Goal: Check status: Check status

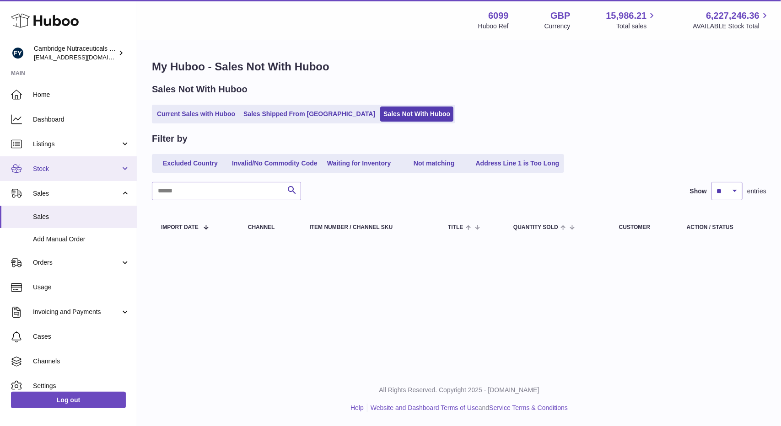
click at [63, 170] on span "Stock" at bounding box center [76, 169] width 87 height 9
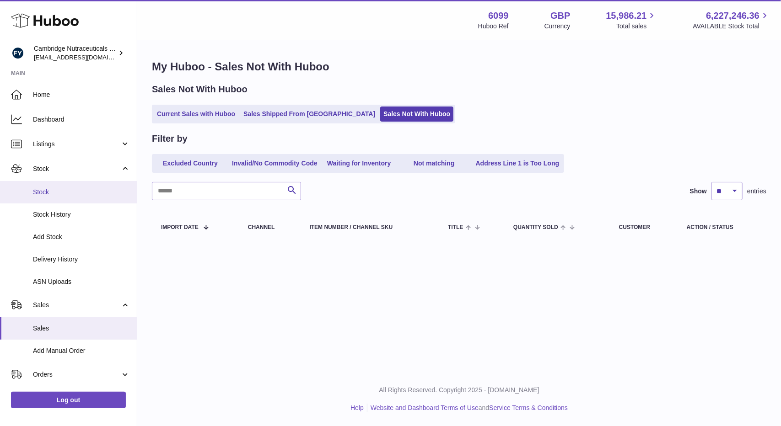
click at [64, 198] on link "Stock" at bounding box center [68, 192] width 137 height 22
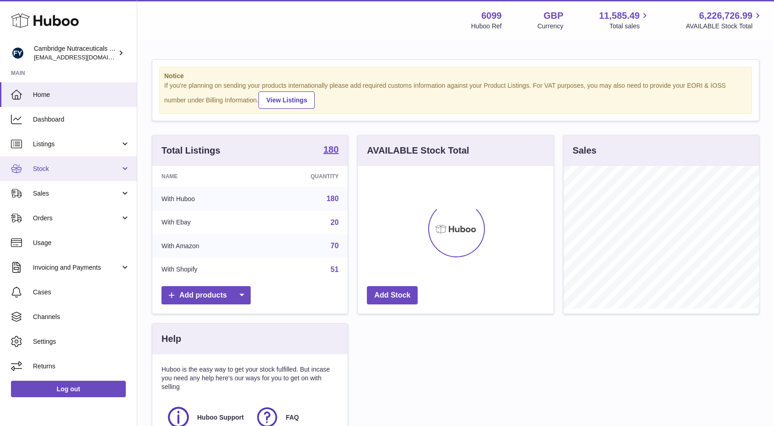
scroll to position [143, 196]
click at [65, 175] on link "Stock" at bounding box center [68, 168] width 137 height 25
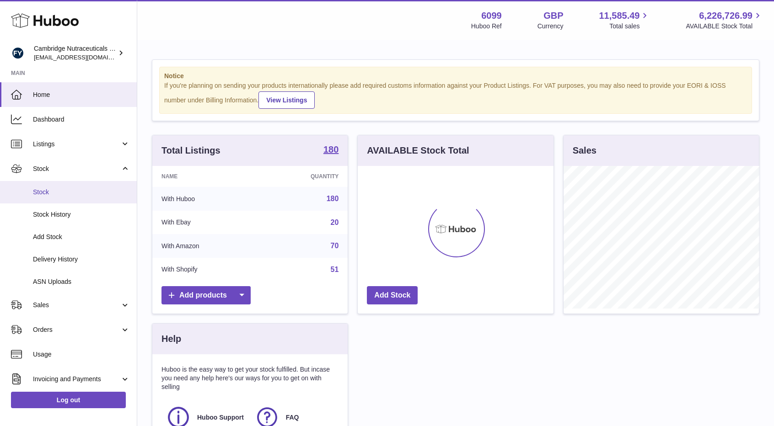
click at [65, 192] on span "Stock" at bounding box center [81, 192] width 97 height 9
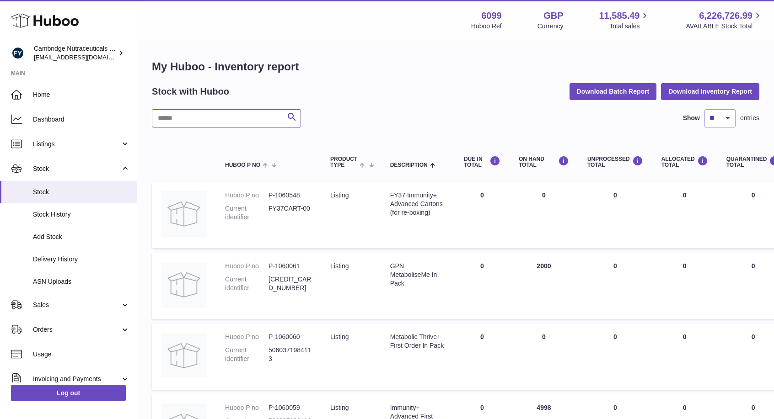
click at [206, 118] on input "text" at bounding box center [226, 118] width 149 height 18
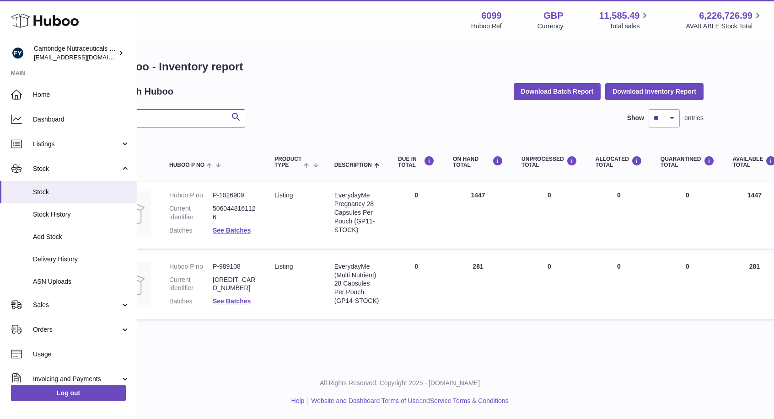
scroll to position [0, 96]
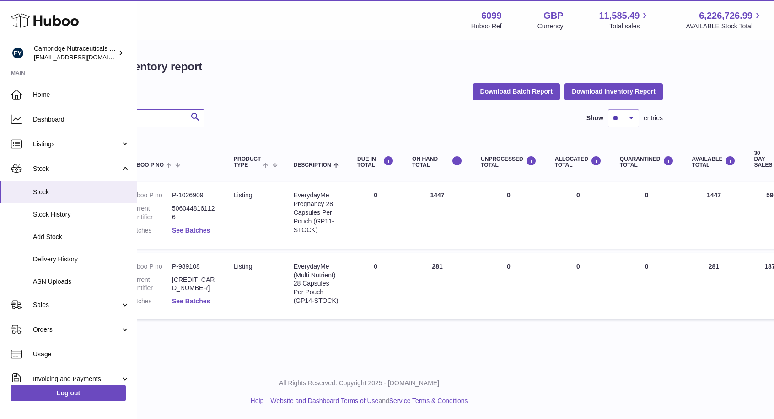
type input "****"
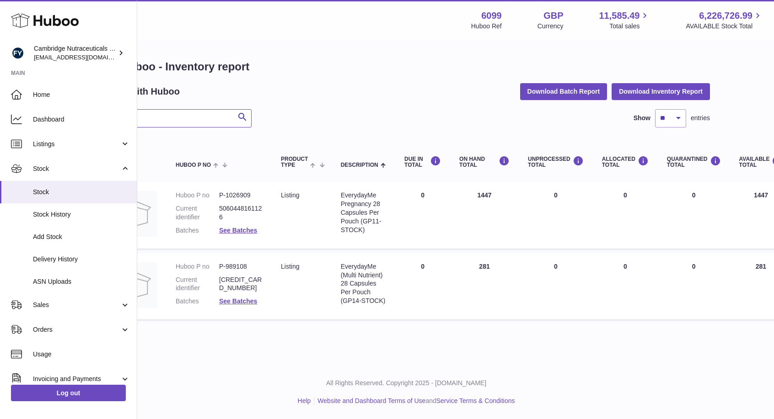
scroll to position [0, 39]
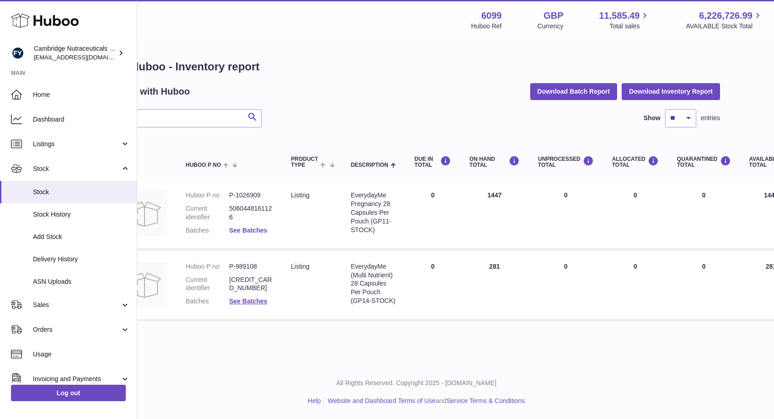
click at [261, 232] on link "See Batches" at bounding box center [248, 230] width 38 height 7
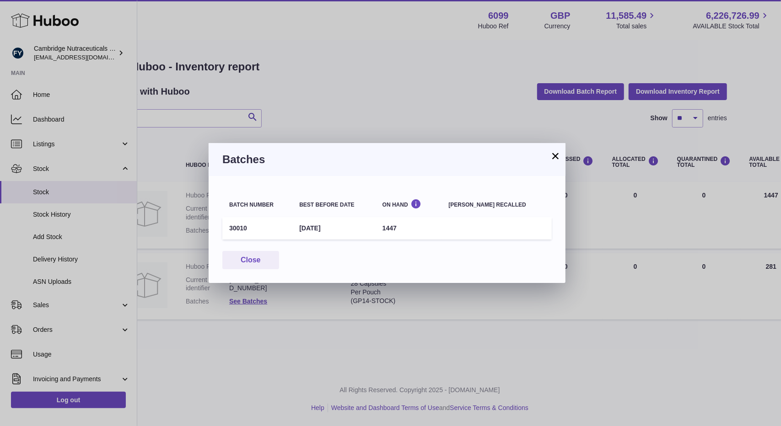
click at [553, 155] on button "×" at bounding box center [555, 155] width 11 height 11
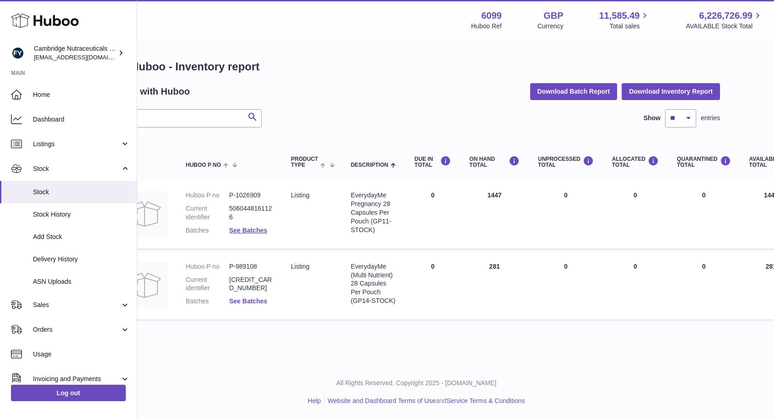
click at [259, 303] on link "See Batches" at bounding box center [248, 301] width 38 height 7
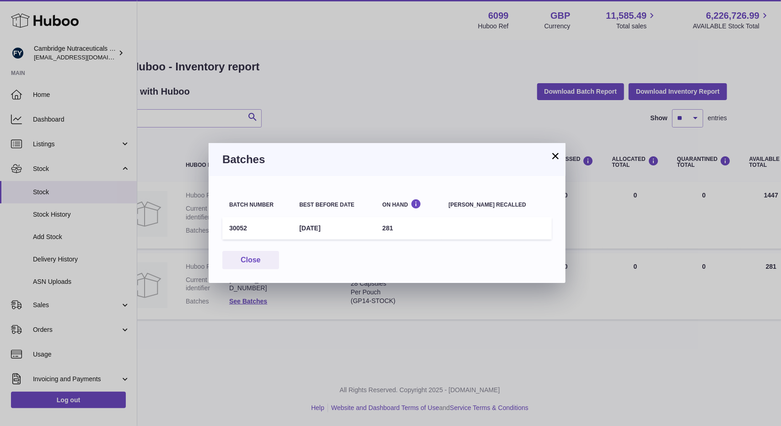
drag, startPoint x: 553, startPoint y: 152, endPoint x: 556, endPoint y: 157, distance: 5.1
click at [553, 153] on button "×" at bounding box center [555, 155] width 11 height 11
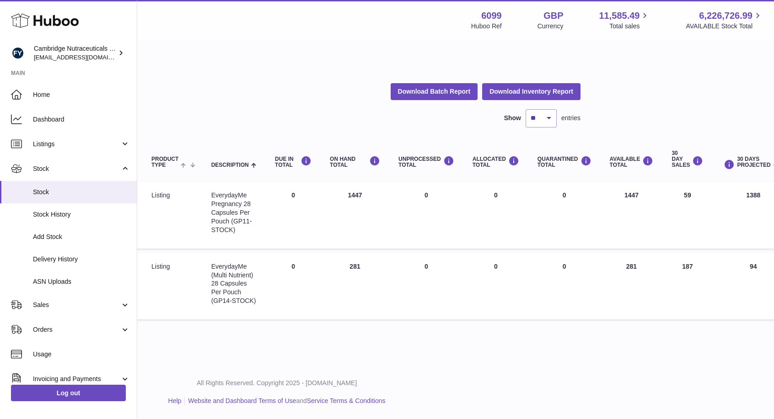
scroll to position [0, 195]
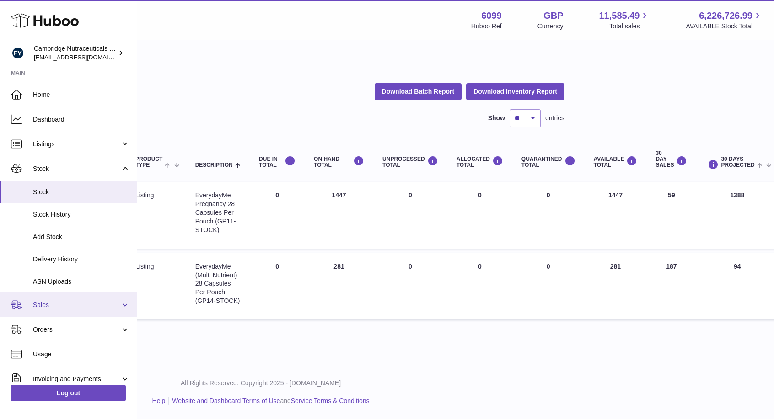
click at [60, 310] on link "Sales" at bounding box center [68, 305] width 137 height 25
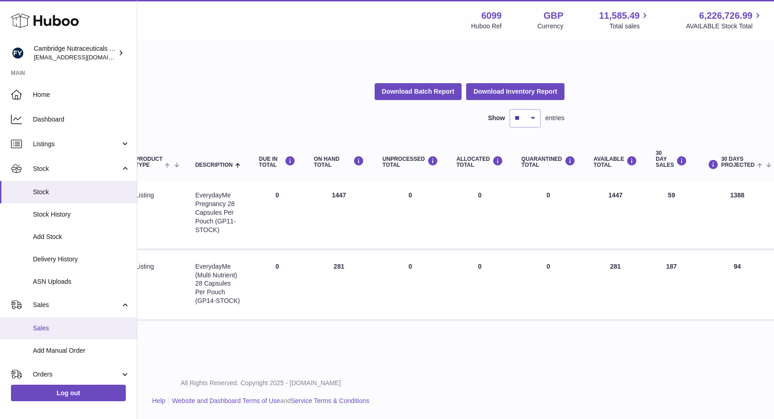
click at [57, 330] on span "Sales" at bounding box center [81, 328] width 97 height 9
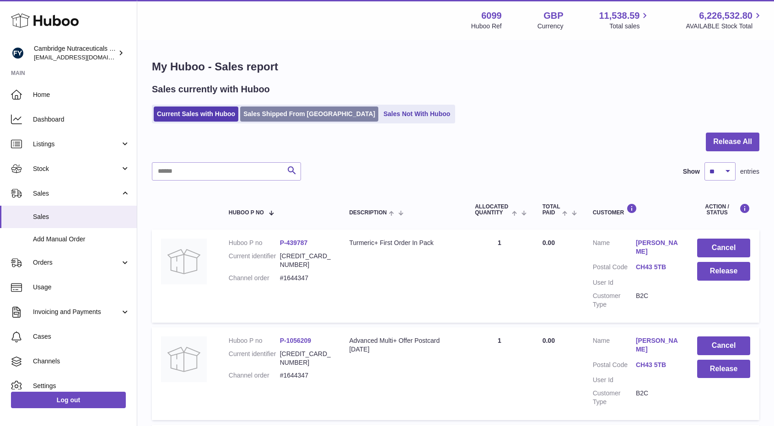
click at [309, 117] on link "Sales Shipped From Huboo" at bounding box center [309, 114] width 138 height 15
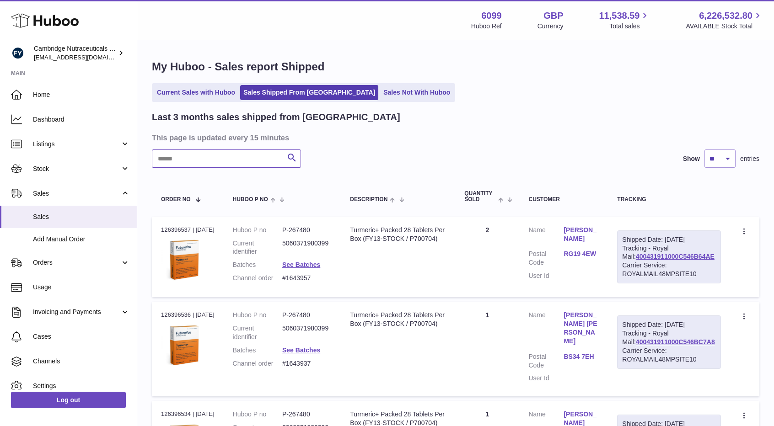
click at [217, 157] on input "text" at bounding box center [226, 159] width 149 height 18
click at [64, 266] on span "Orders" at bounding box center [76, 262] width 87 height 9
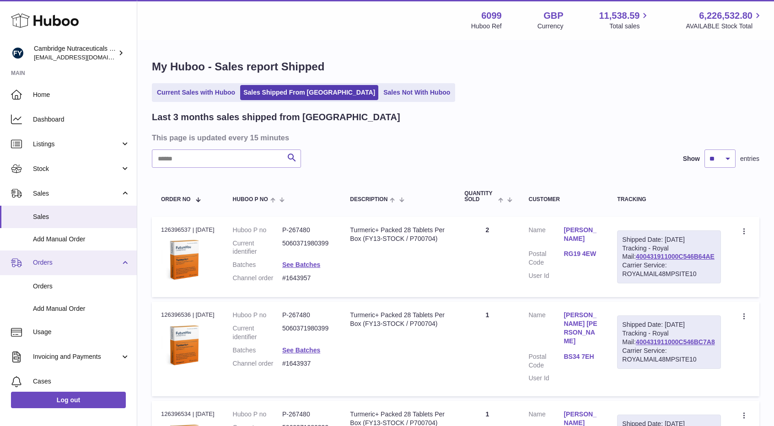
click at [64, 266] on span "Orders" at bounding box center [76, 262] width 87 height 9
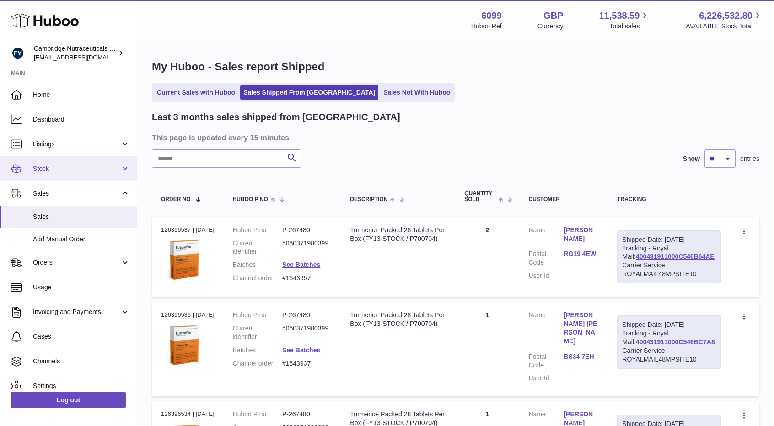
click at [71, 175] on link "Stock" at bounding box center [68, 168] width 137 height 25
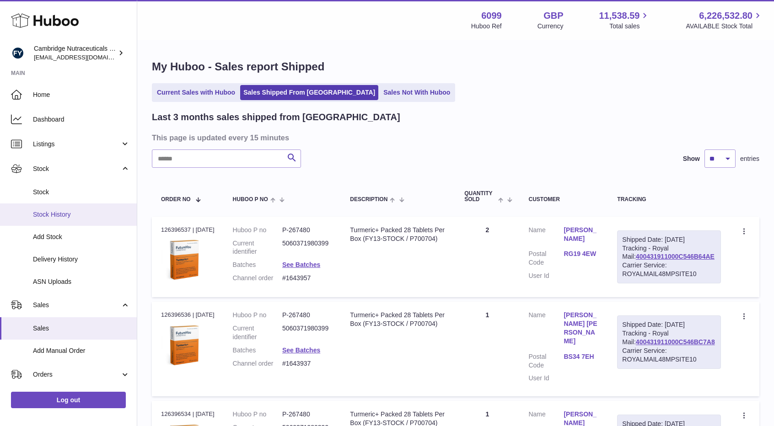
click at [67, 214] on span "Stock History" at bounding box center [81, 214] width 97 height 9
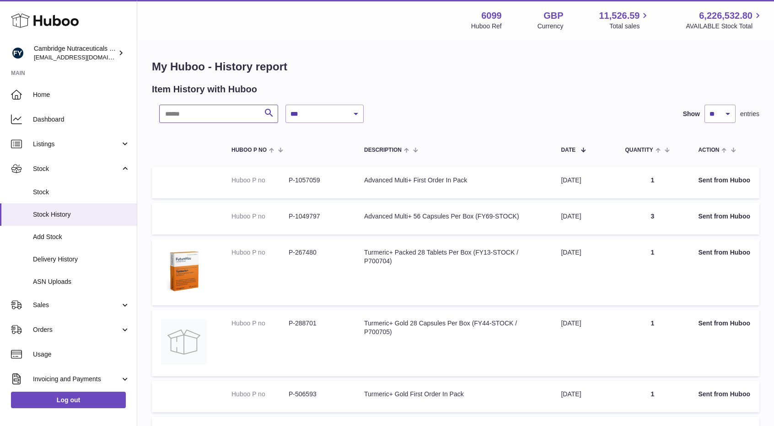
click at [216, 111] on input "text" at bounding box center [218, 114] width 119 height 18
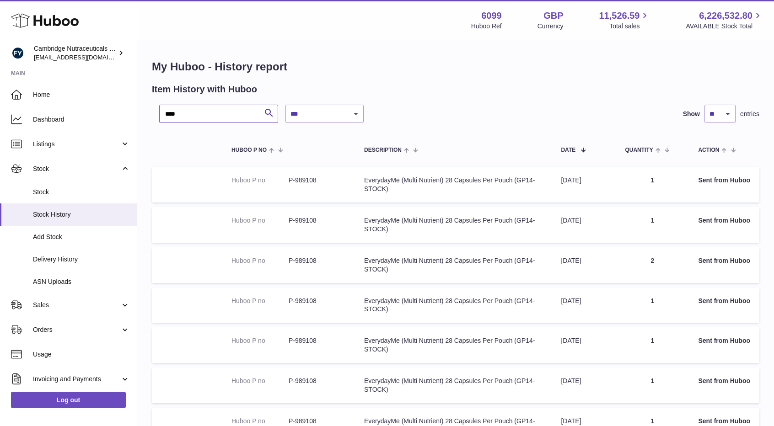
type input "****"
click at [721, 112] on select "** ** ** ***" at bounding box center [719, 114] width 31 height 18
select select "**"
click at [704, 105] on select "** ** ** ***" at bounding box center [719, 114] width 31 height 18
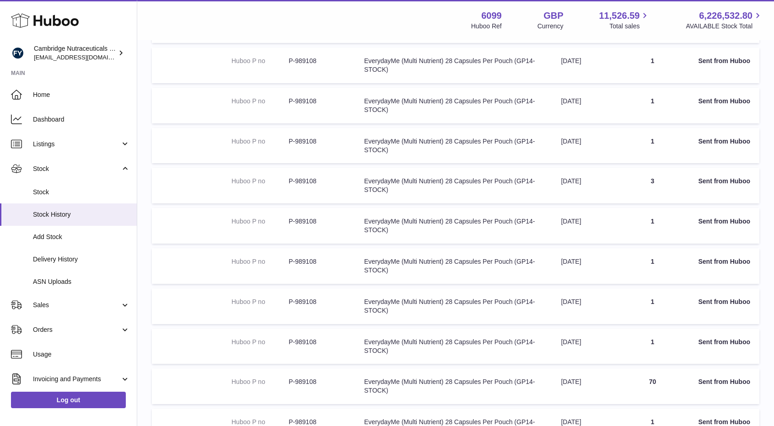
scroll to position [274, 0]
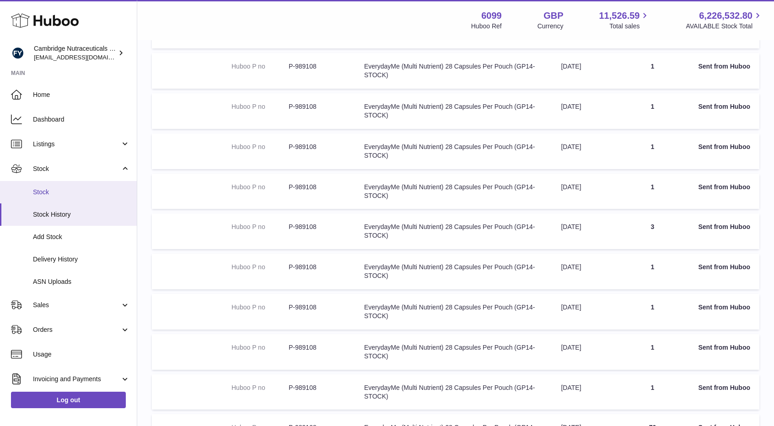
click at [61, 192] on span "Stock" at bounding box center [81, 192] width 97 height 9
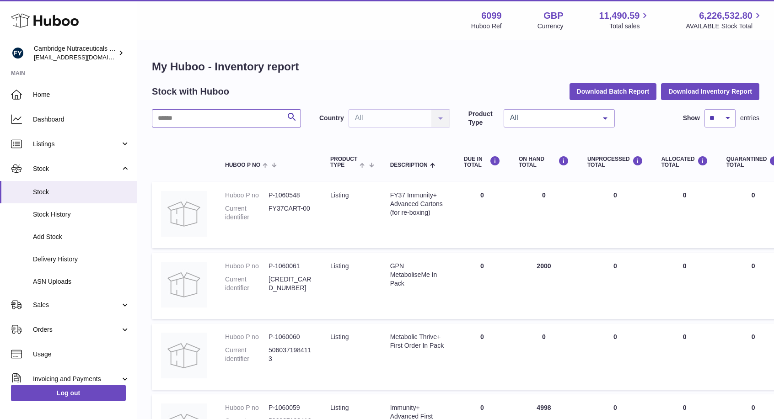
click at [196, 121] on input "text" at bounding box center [226, 118] width 149 height 18
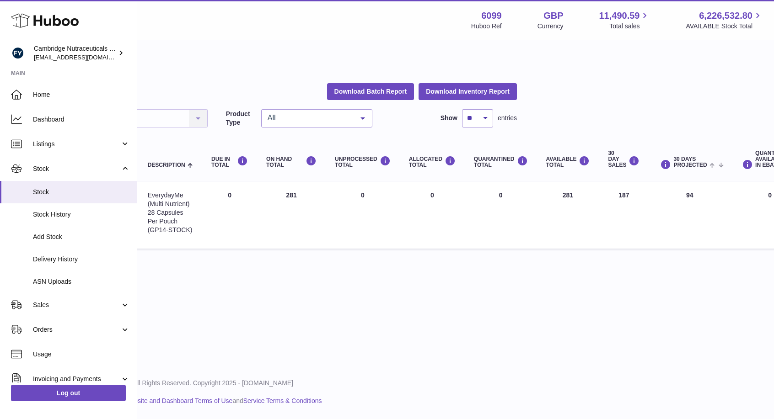
scroll to position [0, 243]
type input "****"
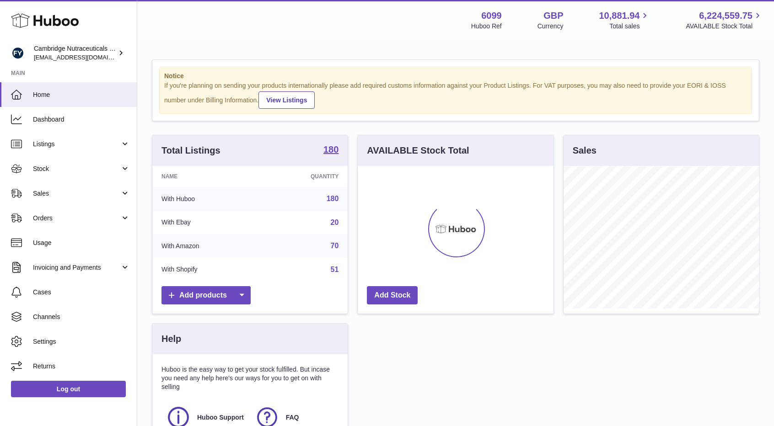
scroll to position [143, 196]
click at [78, 386] on link "Log out" at bounding box center [68, 389] width 115 height 16
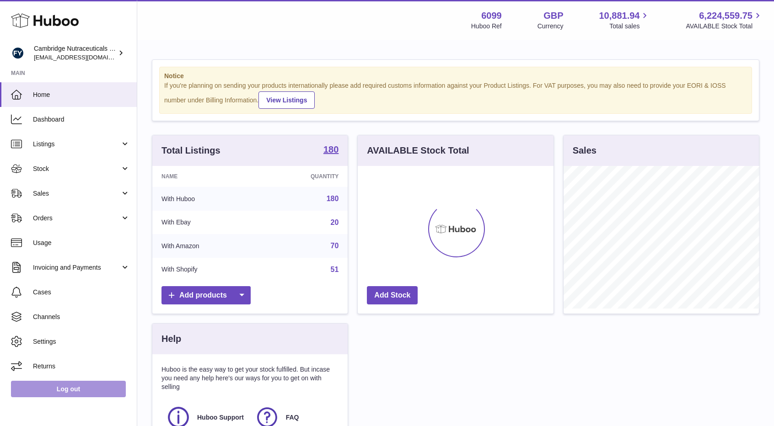
click at [59, 390] on link "Log out" at bounding box center [68, 389] width 115 height 16
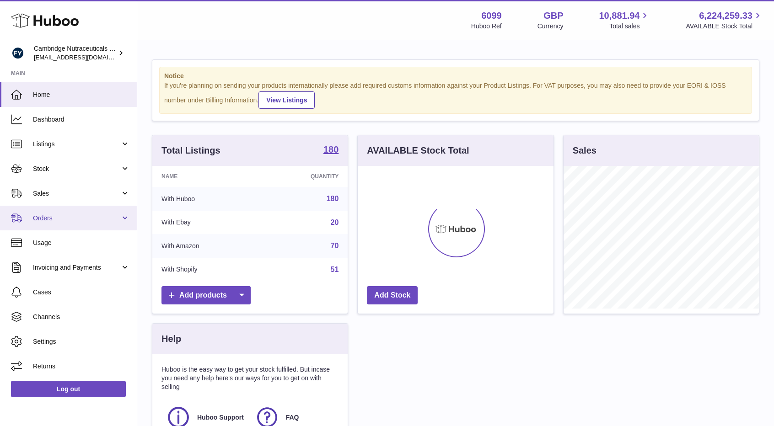
scroll to position [143, 196]
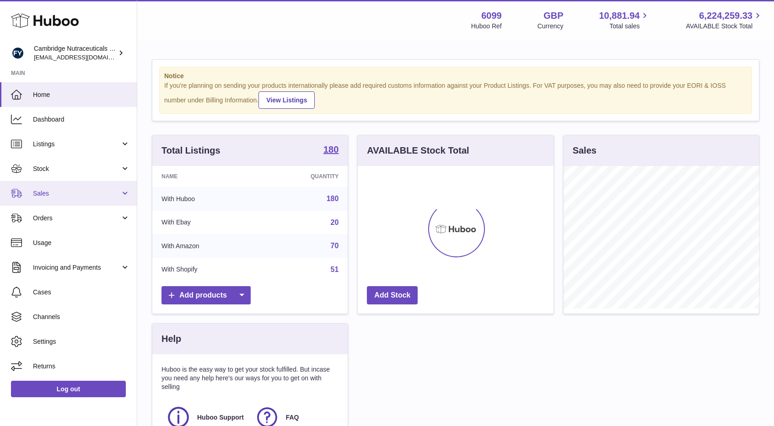
click at [54, 191] on span "Sales" at bounding box center [76, 193] width 87 height 9
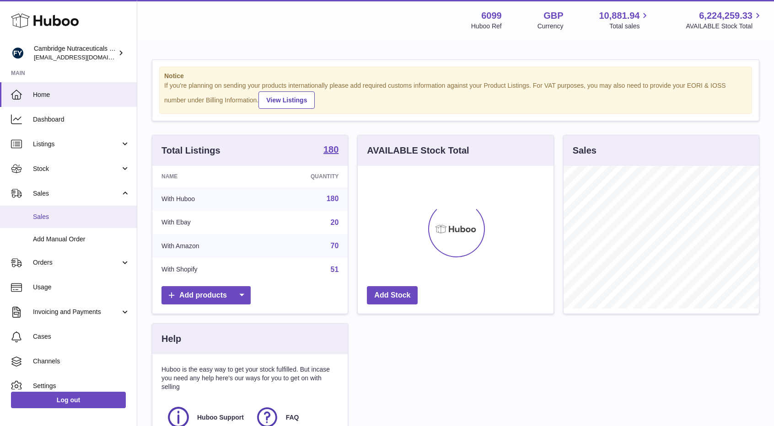
click at [58, 223] on link "Sales" at bounding box center [68, 217] width 137 height 22
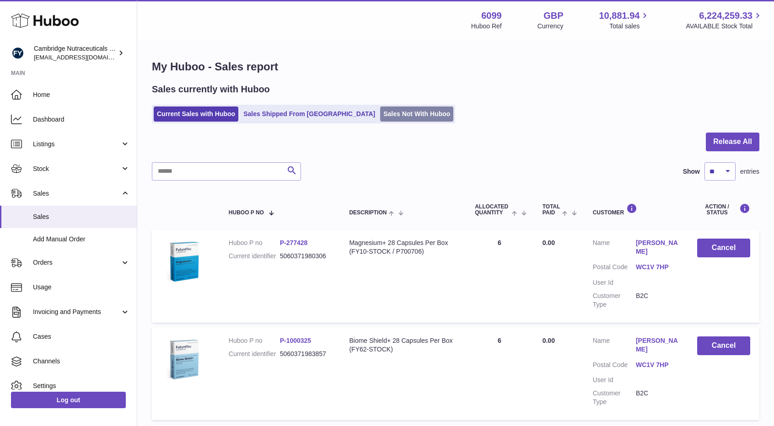
click at [380, 115] on link "Sales Not With Huboo" at bounding box center [416, 114] width 73 height 15
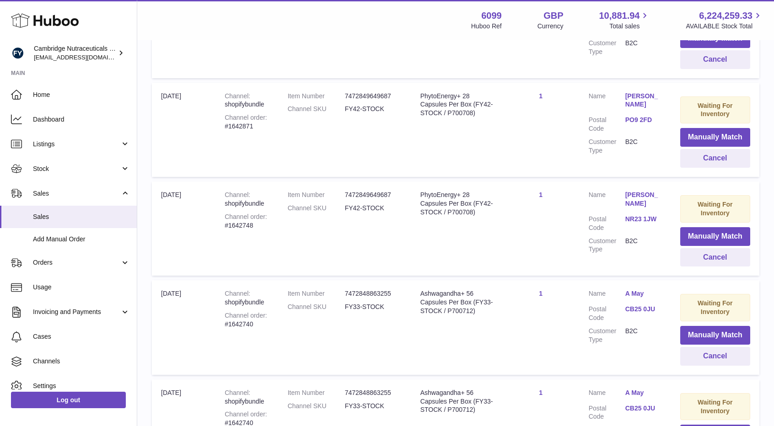
scroll to position [359, 0]
click at [47, 171] on span "Stock" at bounding box center [76, 169] width 87 height 9
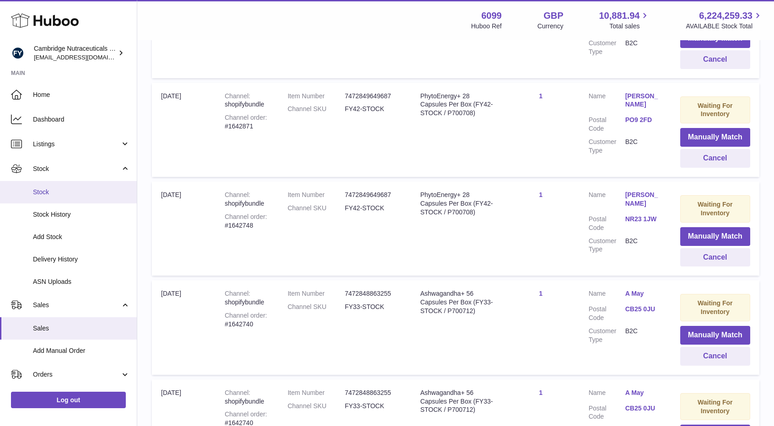
click at [52, 196] on span "Stock" at bounding box center [81, 192] width 97 height 9
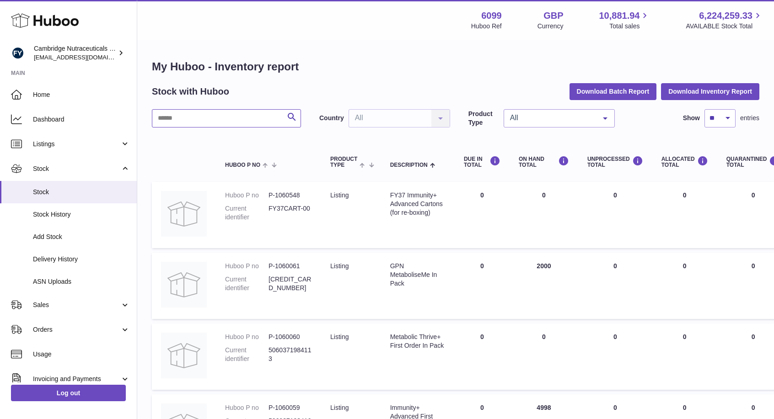
click at [179, 110] on input "text" at bounding box center [226, 118] width 149 height 18
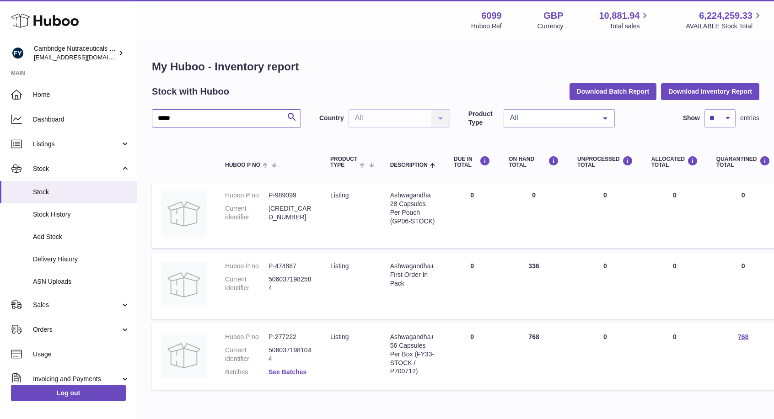
type input "*****"
click at [295, 373] on link "See Batches" at bounding box center [287, 372] width 38 height 7
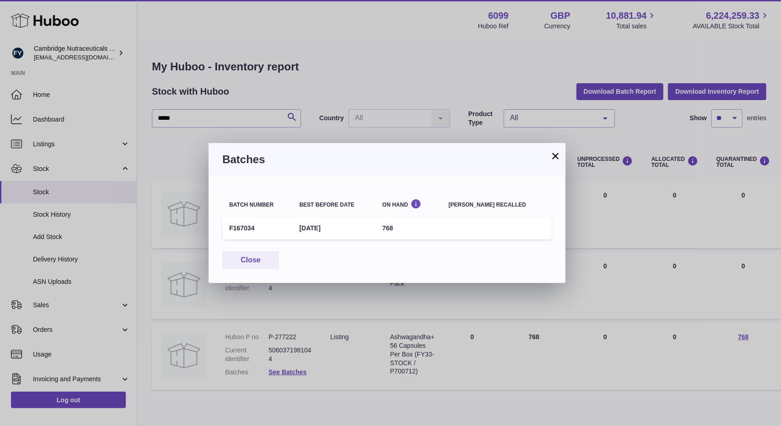
click at [555, 153] on button "×" at bounding box center [555, 155] width 11 height 11
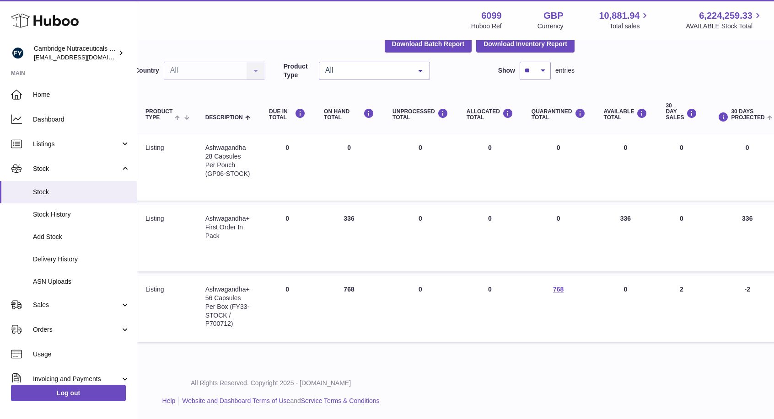
scroll to position [48, 0]
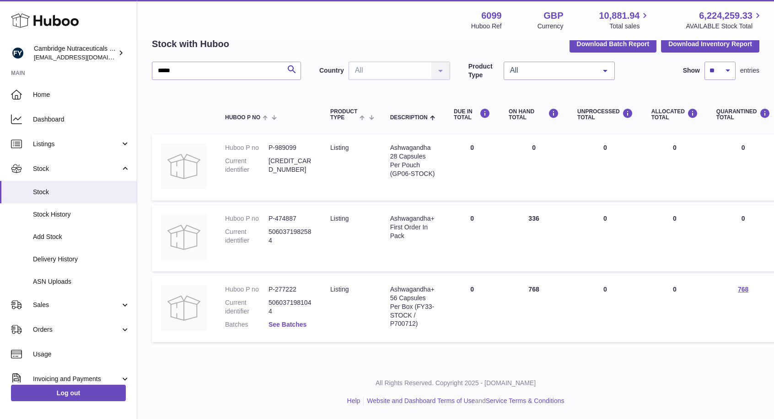
click at [291, 321] on link "See Batches" at bounding box center [287, 324] width 38 height 7
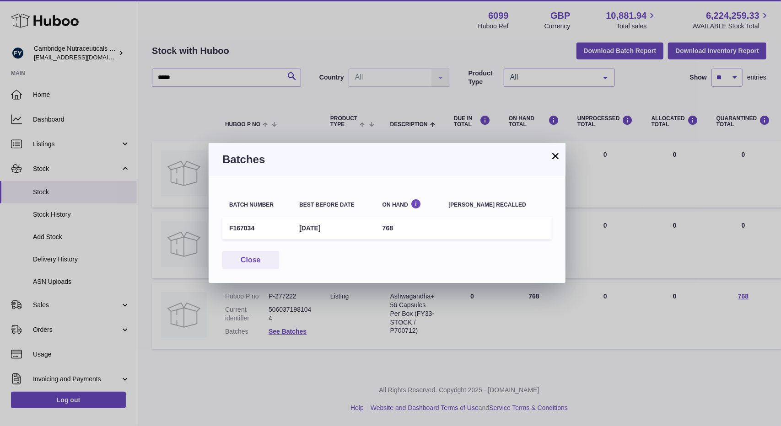
click at [555, 155] on button "×" at bounding box center [555, 155] width 11 height 11
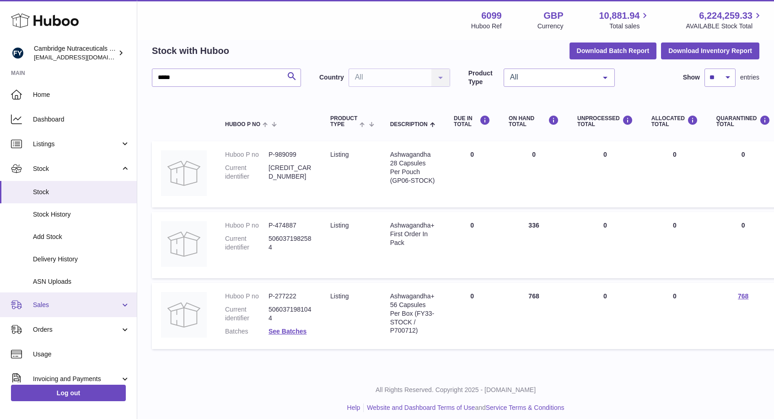
click at [51, 309] on span "Sales" at bounding box center [76, 305] width 87 height 9
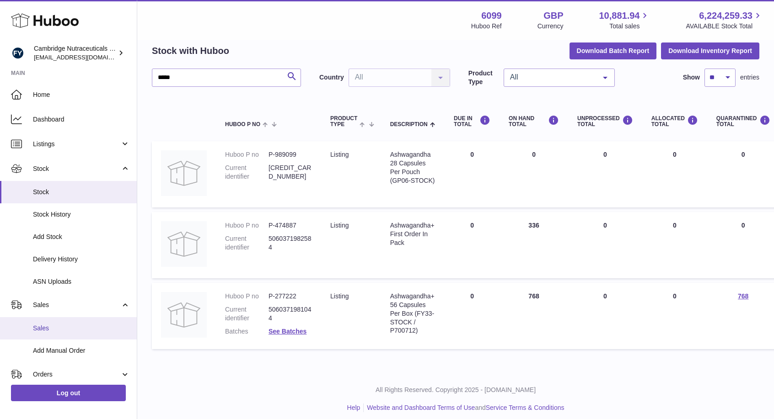
click at [52, 331] on span "Sales" at bounding box center [81, 328] width 97 height 9
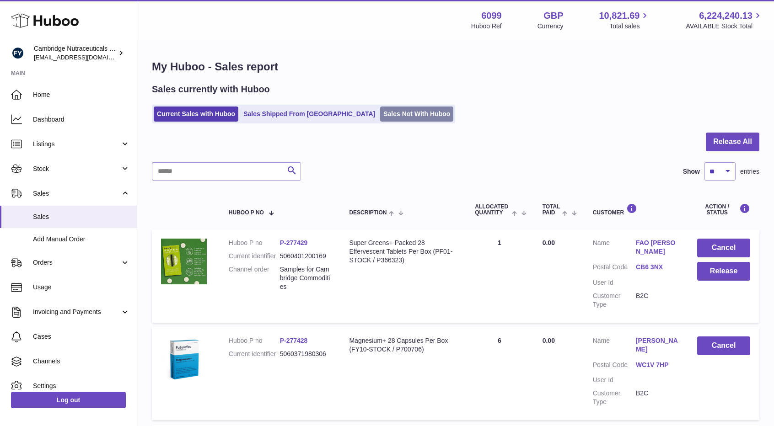
click at [381, 116] on link "Sales Not With Huboo" at bounding box center [416, 114] width 73 height 15
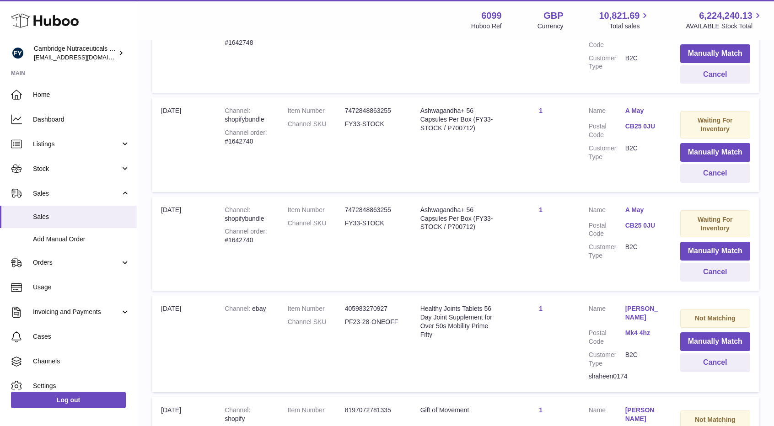
scroll to position [640, 0]
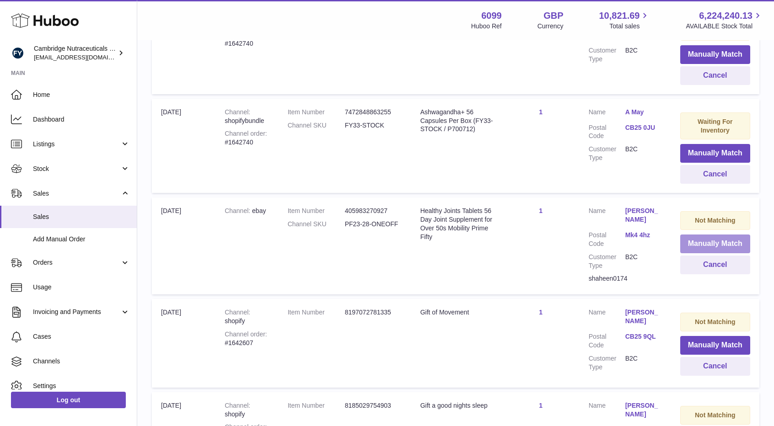
click at [706, 242] on button "Manually Match" at bounding box center [715, 244] width 70 height 19
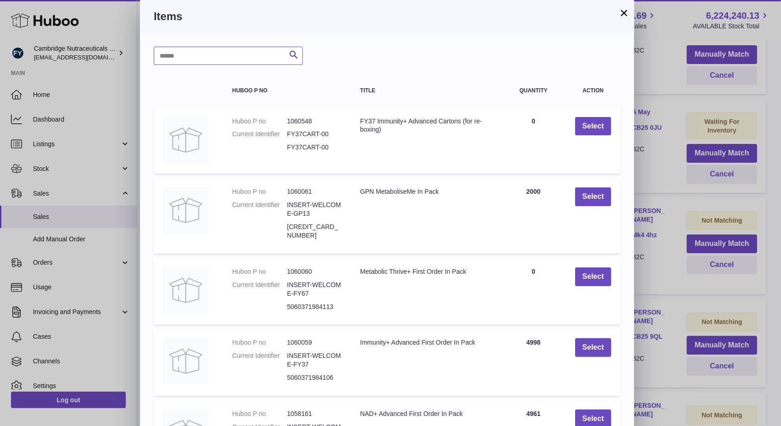
click at [193, 61] on input "text" at bounding box center [228, 56] width 149 height 18
type input "*******"
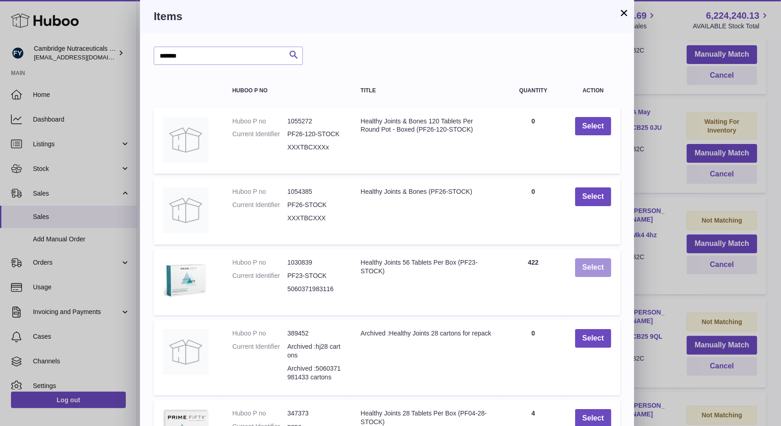
click at [589, 269] on button "Select" at bounding box center [593, 267] width 36 height 19
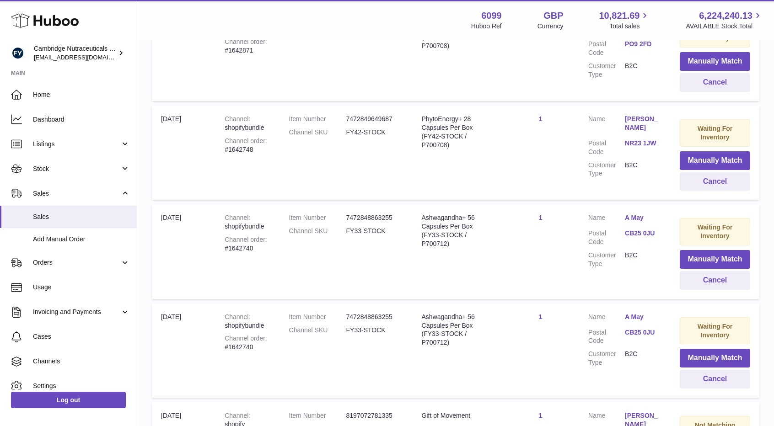
scroll to position [457, 0]
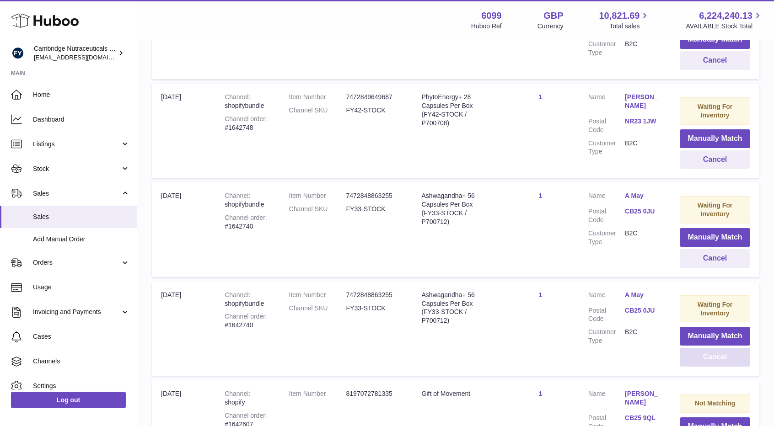
click at [717, 358] on button "Cancel" at bounding box center [714, 357] width 70 height 19
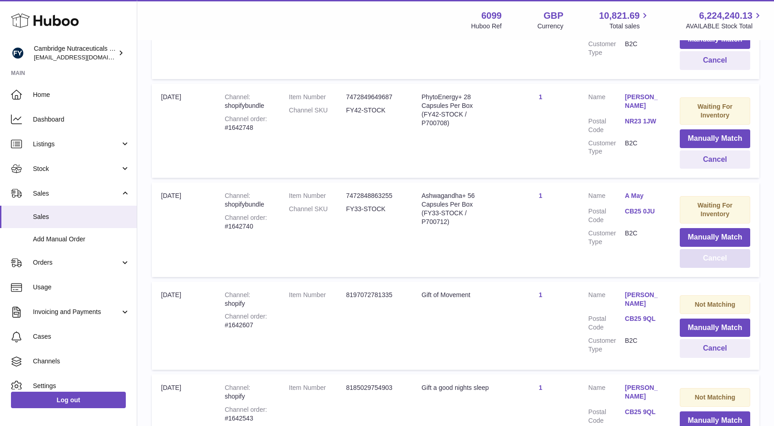
click at [695, 257] on button "Cancel" at bounding box center [714, 258] width 70 height 19
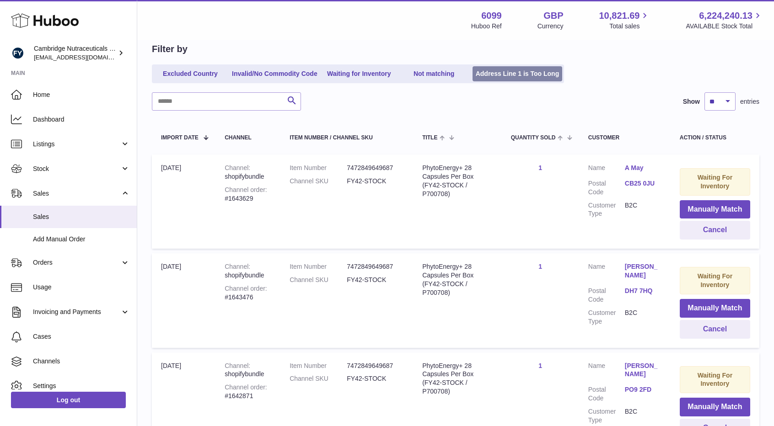
scroll to position [0, 0]
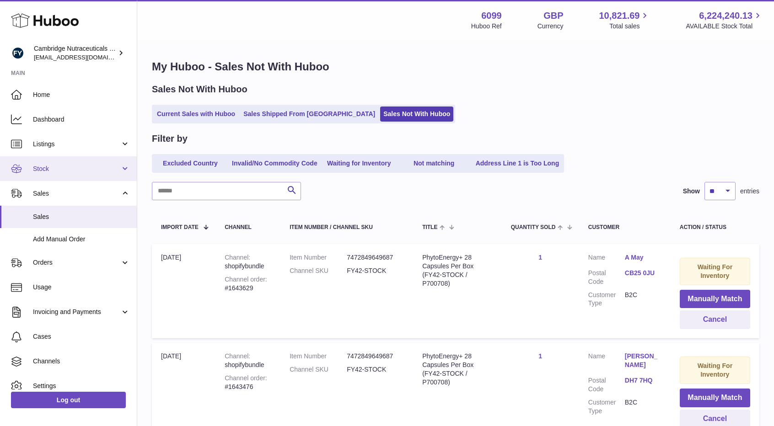
click at [62, 171] on span "Stock" at bounding box center [76, 169] width 87 height 9
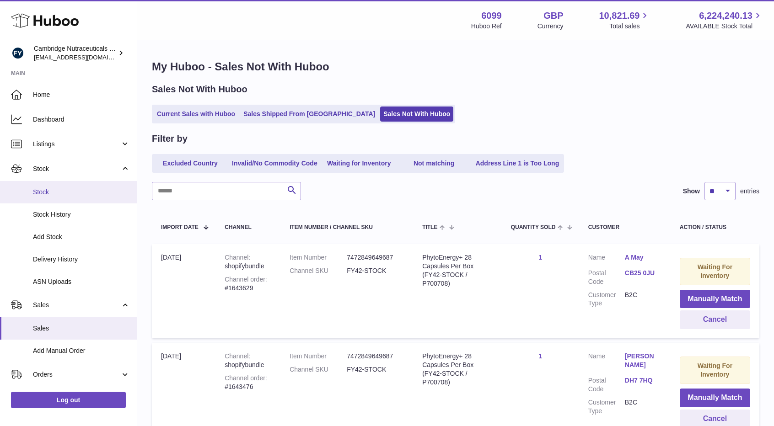
click at [57, 193] on span "Stock" at bounding box center [81, 192] width 97 height 9
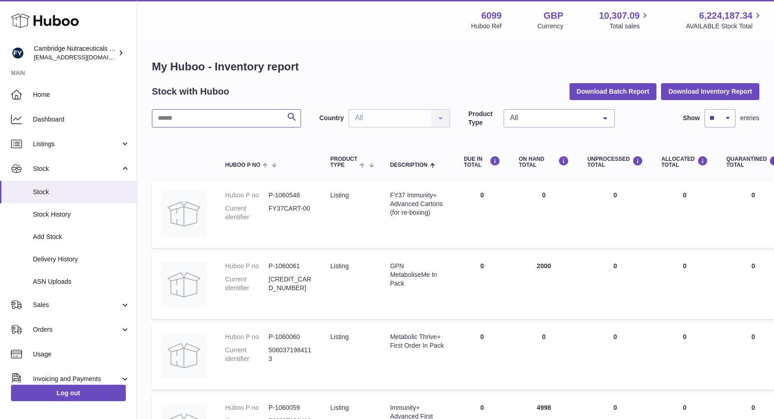
click at [184, 123] on input "text" at bounding box center [226, 118] width 149 height 18
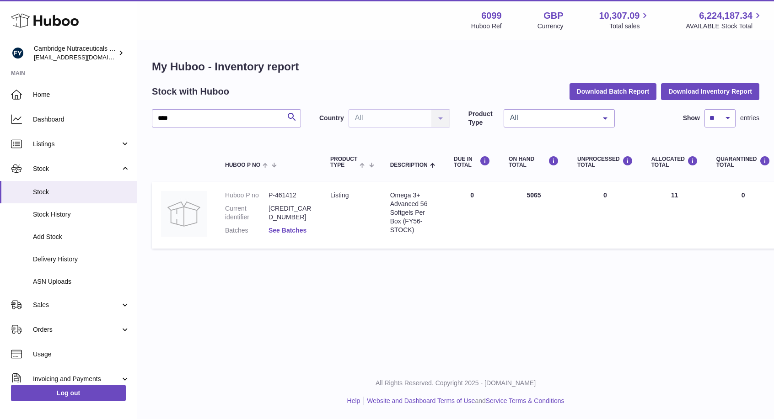
click at [296, 234] on dd "See Batches" at bounding box center [289, 230] width 43 height 9
click at [295, 231] on link "See Batches" at bounding box center [287, 230] width 38 height 7
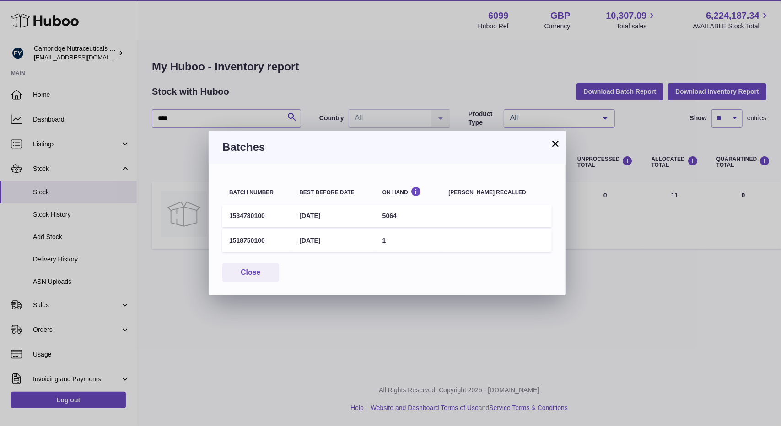
click at [557, 141] on button "×" at bounding box center [555, 143] width 11 height 11
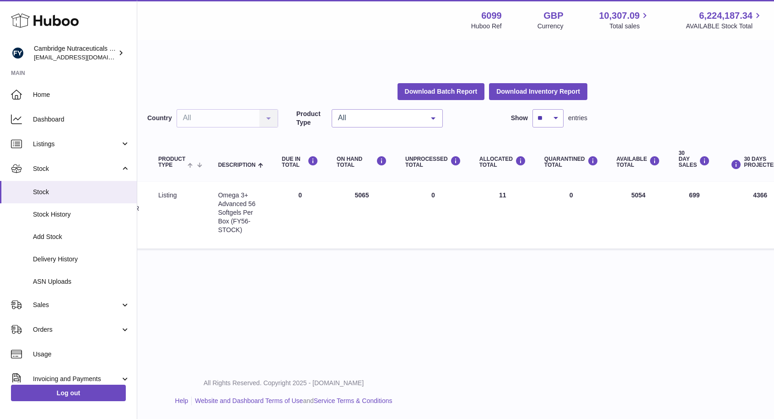
scroll to position [0, 48]
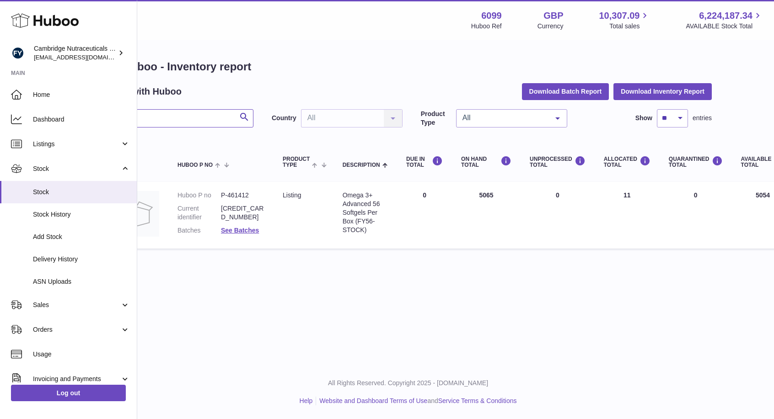
click at [185, 121] on input "****" at bounding box center [178, 118] width 149 height 18
type input "*******"
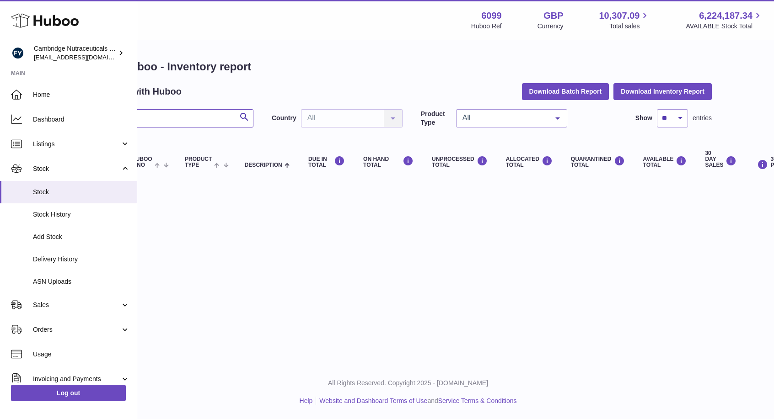
drag, startPoint x: 172, startPoint y: 123, endPoint x: 183, endPoint y: 135, distance: 16.2
click at [95, 123] on div "Huboo Cambridge Nutraceuticals Ltd huboo@camnutra.com Main Home Dashboard Listi…" at bounding box center [339, 209] width 774 height 419
click at [171, 125] on input "text" at bounding box center [178, 118] width 149 height 18
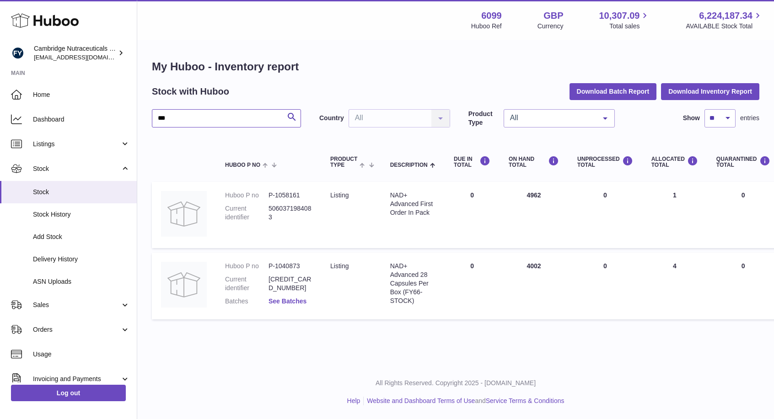
type input "***"
click at [301, 303] on link "See Batches" at bounding box center [287, 301] width 38 height 7
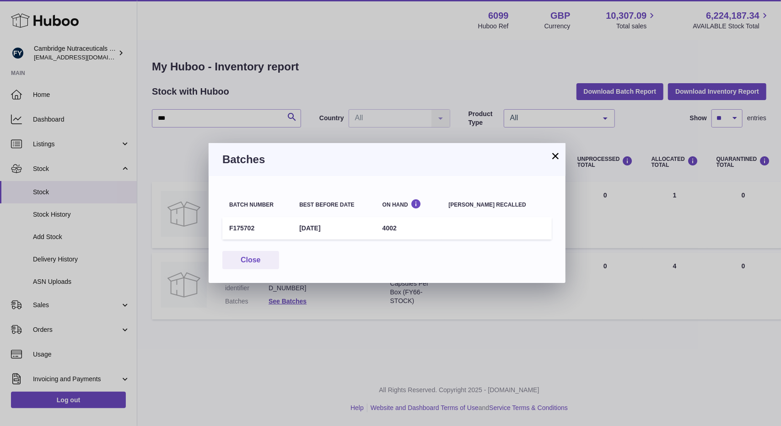
click at [558, 156] on button "×" at bounding box center [555, 155] width 11 height 11
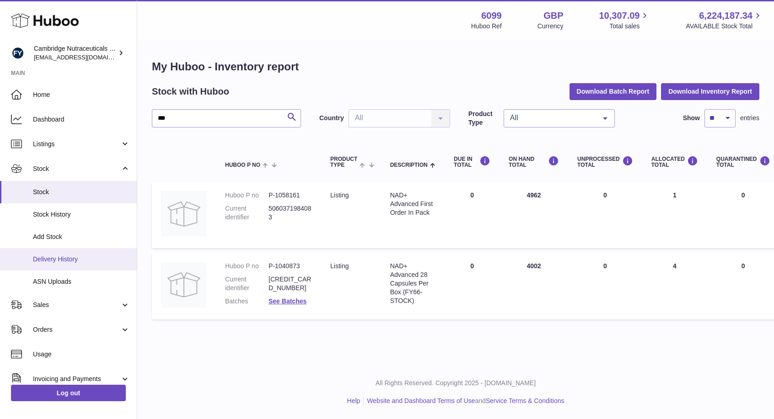
click at [55, 254] on link "Delivery History" at bounding box center [68, 259] width 137 height 22
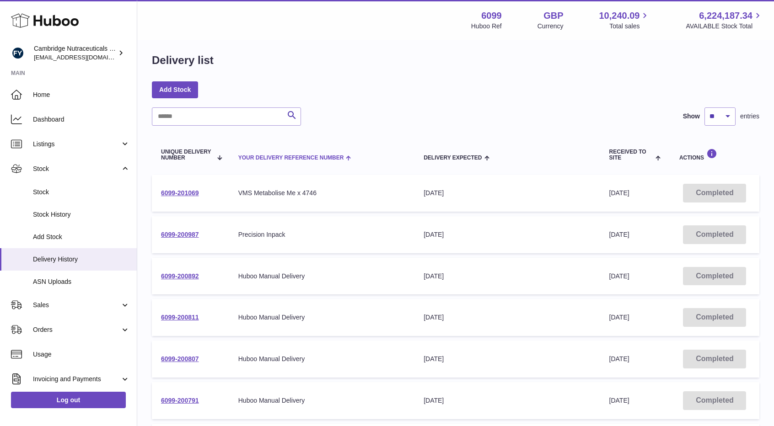
scroll to position [91, 0]
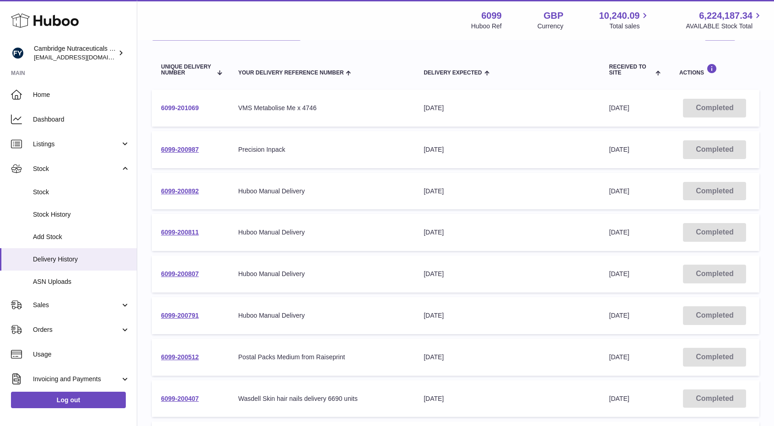
click at [192, 107] on link "6099-201069" at bounding box center [180, 107] width 38 height 7
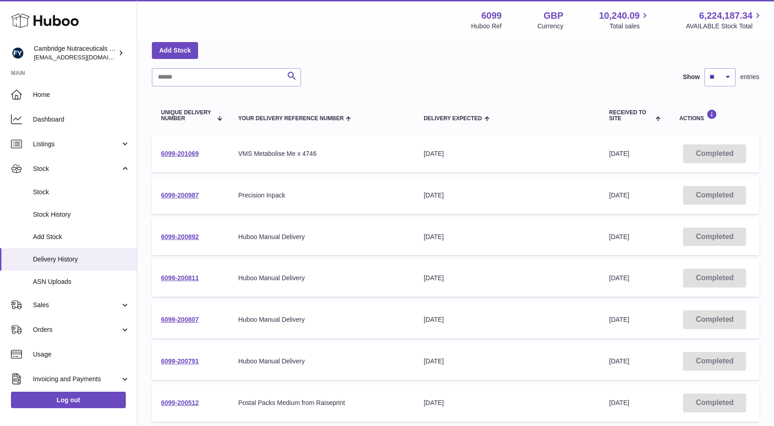
click at [190, 148] on td "6099-201069" at bounding box center [190, 153] width 77 height 37
click at [192, 152] on link "6099-201069" at bounding box center [180, 153] width 38 height 7
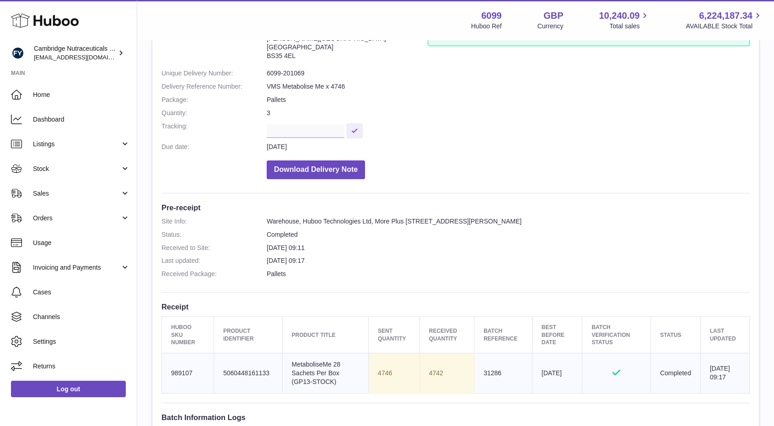
scroll to position [46, 0]
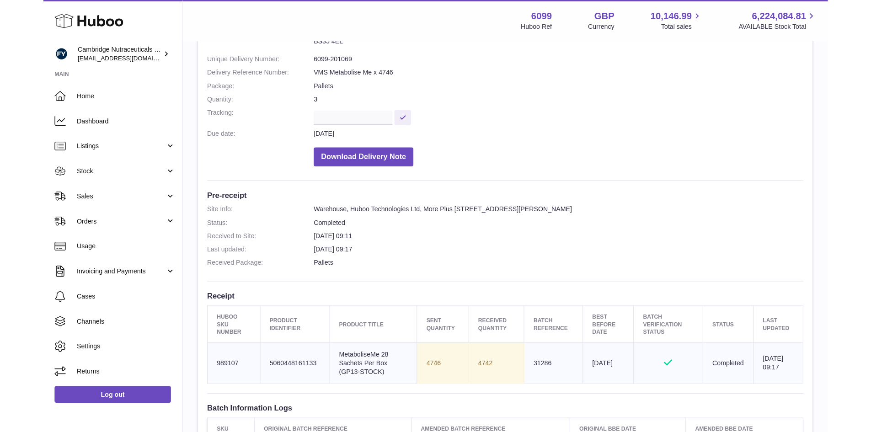
scroll to position [137, 0]
